Goal: Book appointment/travel/reservation

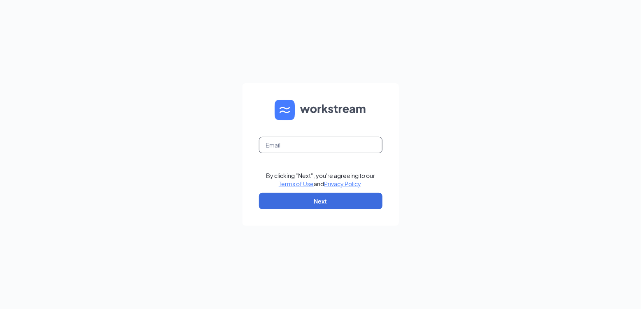
click at [290, 145] on input "text" at bounding box center [321, 145] width 124 height 16
type input "stephanie.gallant@hcihospitality.com"
click at [302, 200] on button "Next" at bounding box center [321, 201] width 124 height 16
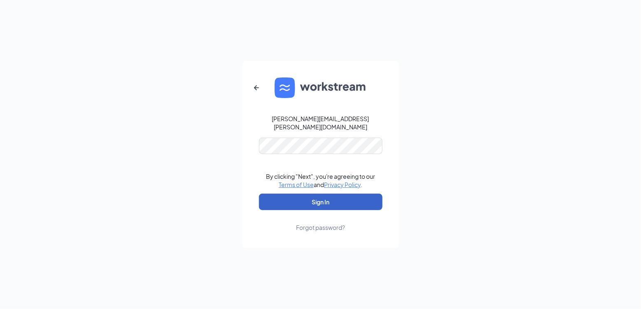
click at [297, 198] on button "Sign In" at bounding box center [321, 202] width 124 height 16
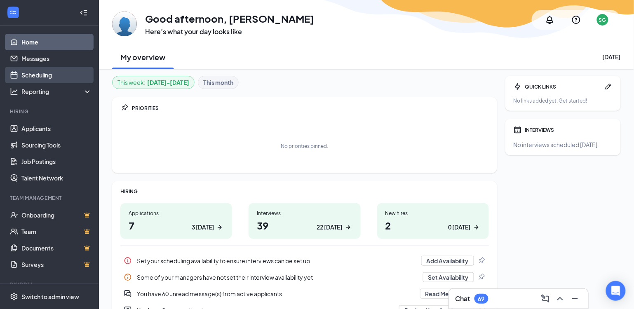
click at [49, 70] on link "Scheduling" at bounding box center [56, 75] width 70 height 16
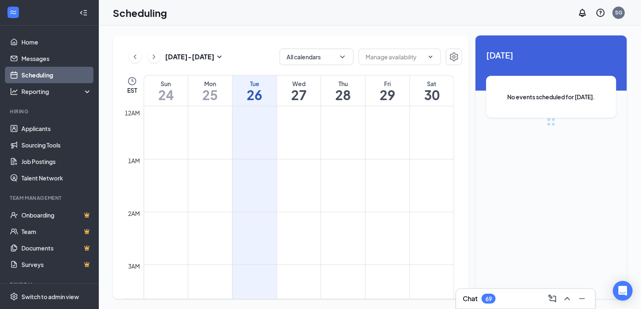
scroll to position [404, 0]
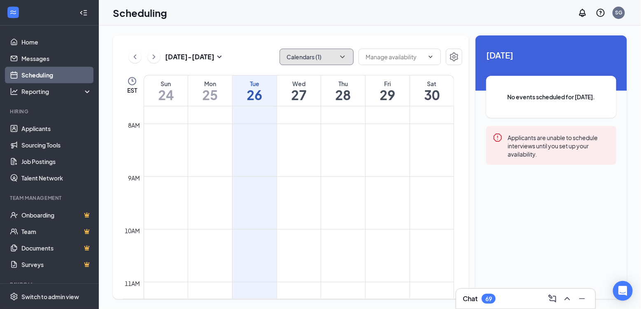
click at [343, 54] on icon "ChevronDown" at bounding box center [343, 57] width 8 height 8
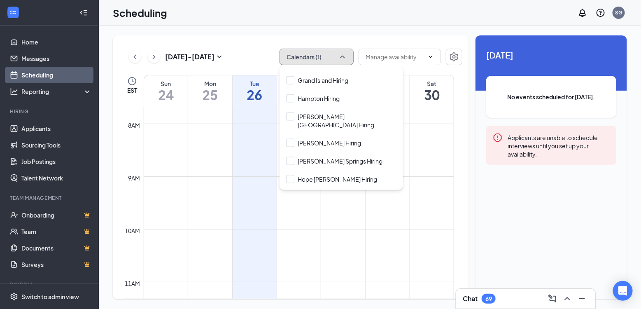
scroll to position [439, 0]
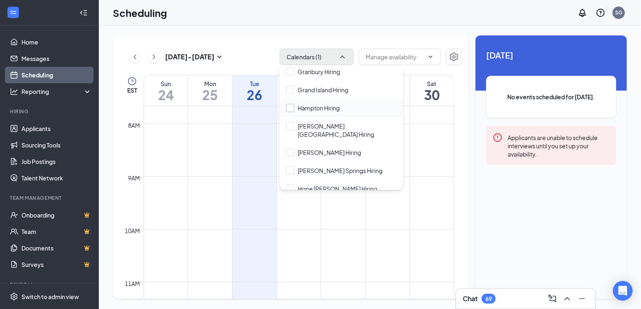
click at [290, 107] on input "Hampton Hiring" at bounding box center [313, 108] width 54 height 8
checkbox input "true"
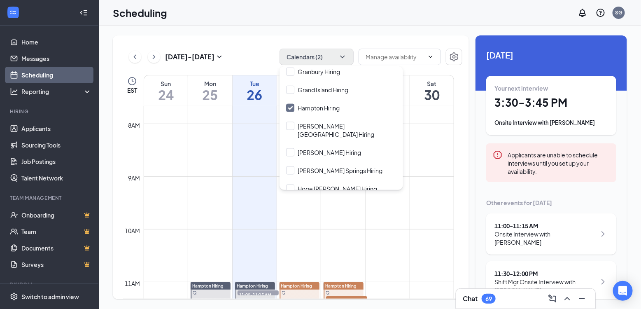
click at [351, 32] on div "[DATE] - [DATE] Calendars (2) EST Sun 24 Mon 25 Tue 26 Wed 27 Thu 28 Fri 29 Sat…" at bounding box center [370, 167] width 542 height 283
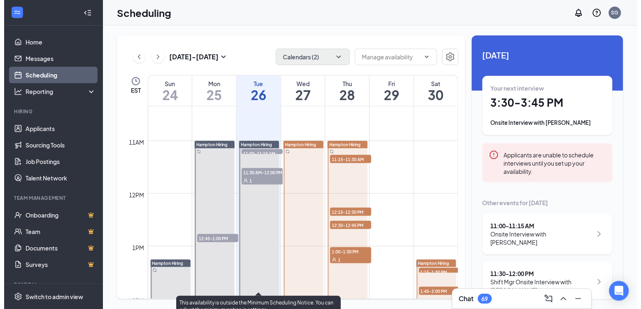
scroll to position [507, 0]
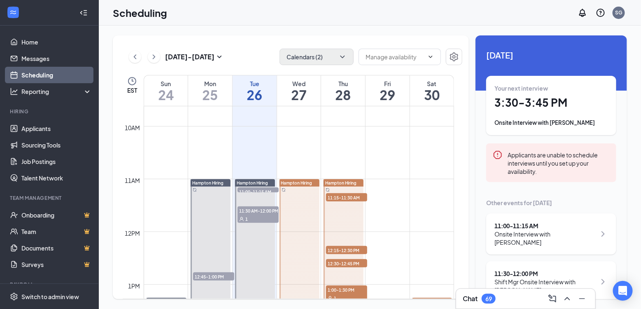
click at [344, 196] on span "11:15-11:30 AM" at bounding box center [346, 197] width 41 height 8
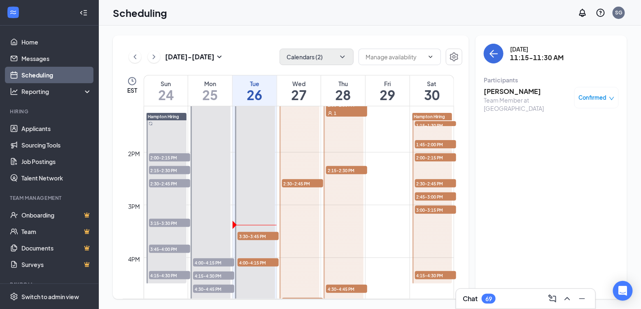
scroll to position [713, 0]
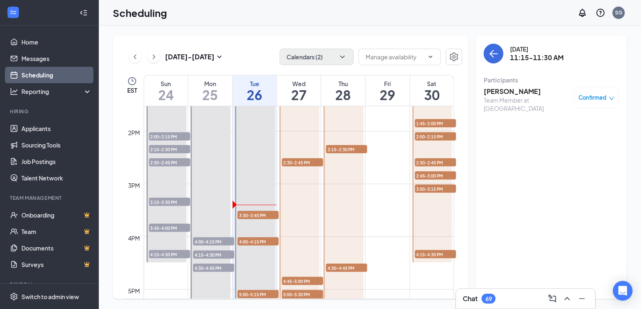
click at [342, 150] on span "2:15-2:30 PM" at bounding box center [346, 149] width 41 height 8
click at [343, 267] on span "4:30-4:45 PM" at bounding box center [346, 268] width 41 height 8
click at [435, 121] on span "1:45-2:00 PM" at bounding box center [435, 123] width 41 height 8
click at [332, 8] on div "Scheduling SG" at bounding box center [370, 13] width 542 height 26
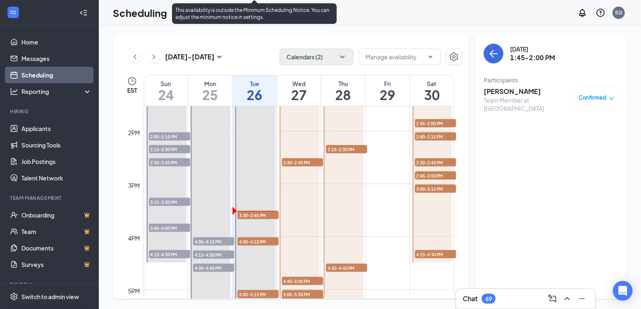
click at [258, 213] on span "3:30-3:45 PM" at bounding box center [258, 215] width 41 height 8
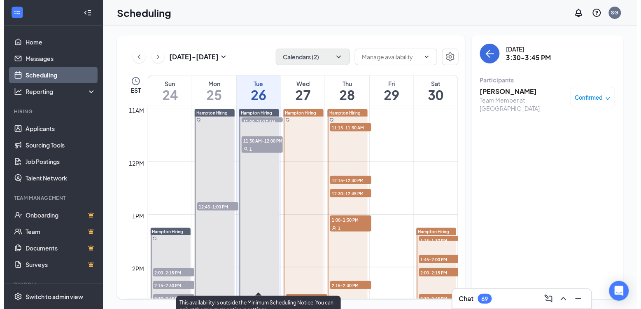
scroll to position [610, 0]
